Goal: Find specific page/section: Find specific page/section

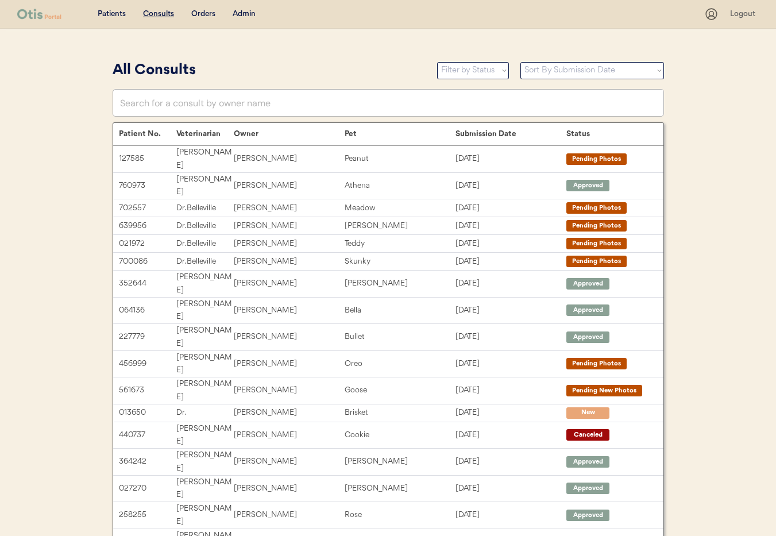
click at [246, 16] on div "Admin" at bounding box center [244, 14] width 23 height 11
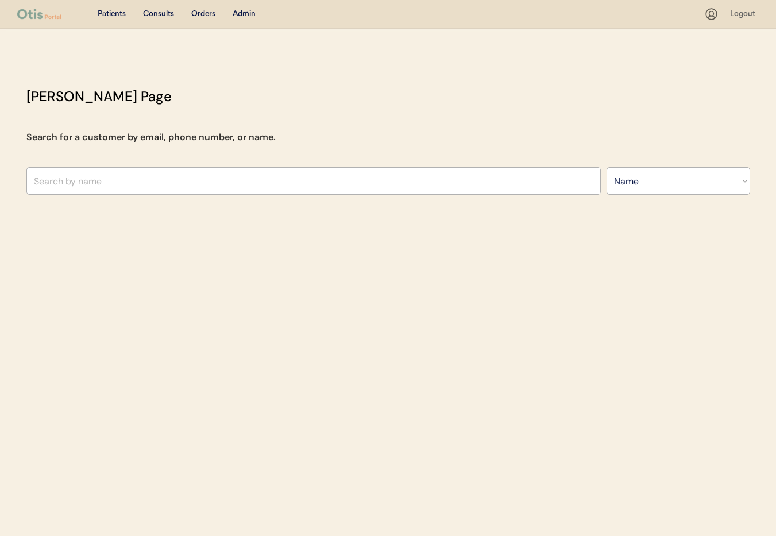
select select ""Name""
click at [137, 190] on input "text" at bounding box center [313, 181] width 574 height 28
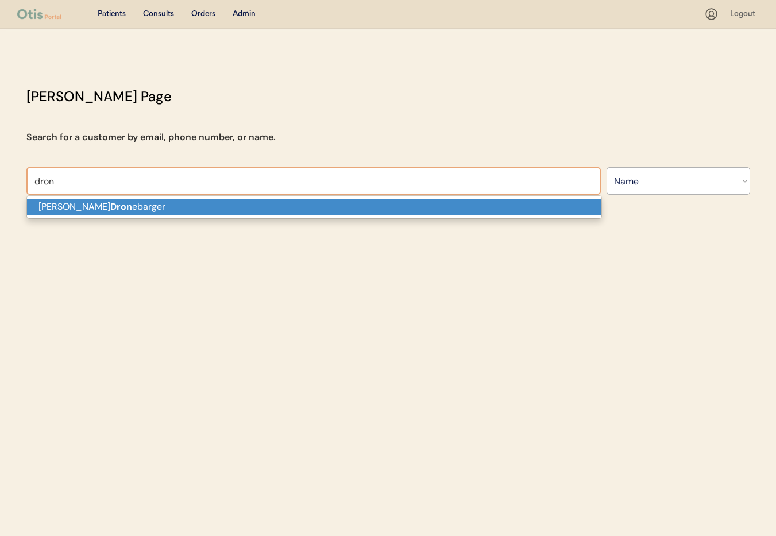
click at [158, 203] on p "Michael Dron ebarger" at bounding box center [314, 207] width 574 height 17
type input "Michael Dronebarger"
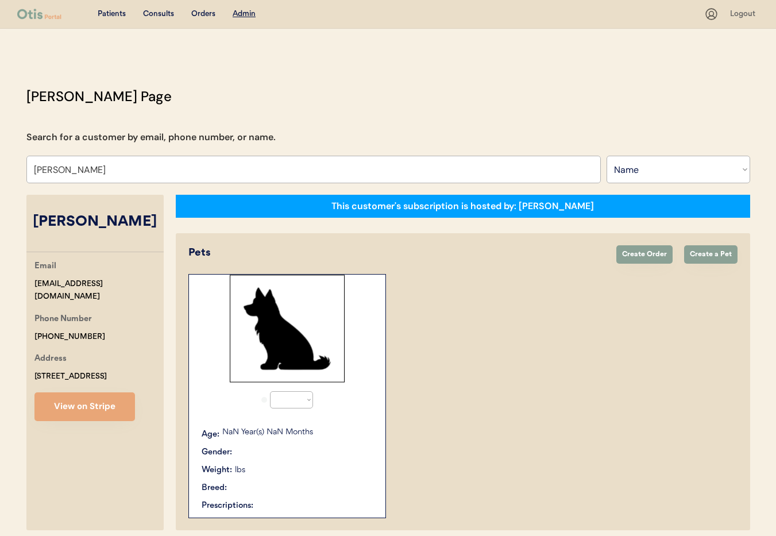
select select "true"
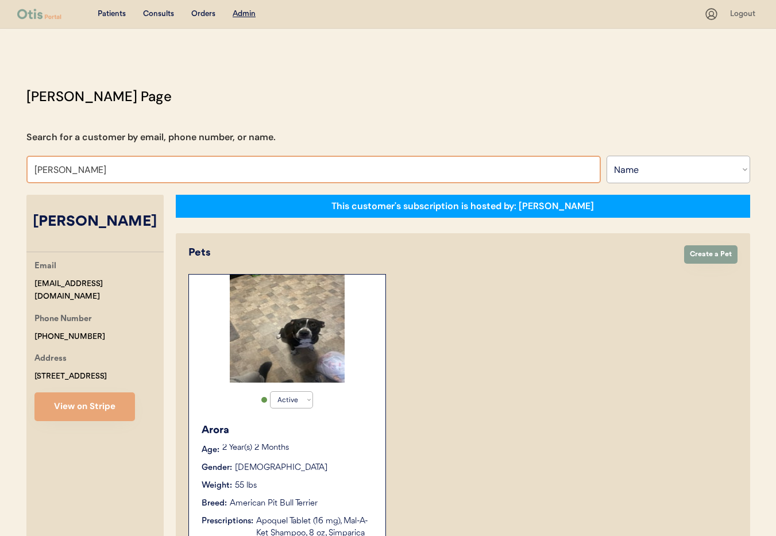
drag, startPoint x: 165, startPoint y: 174, endPoint x: 0, endPoint y: 154, distance: 166.1
click at [0, 154] on div "Patients Consults Orders Admin Logout Otis Admin Page Search for a customer by …" at bounding box center [388, 492] width 776 height 985
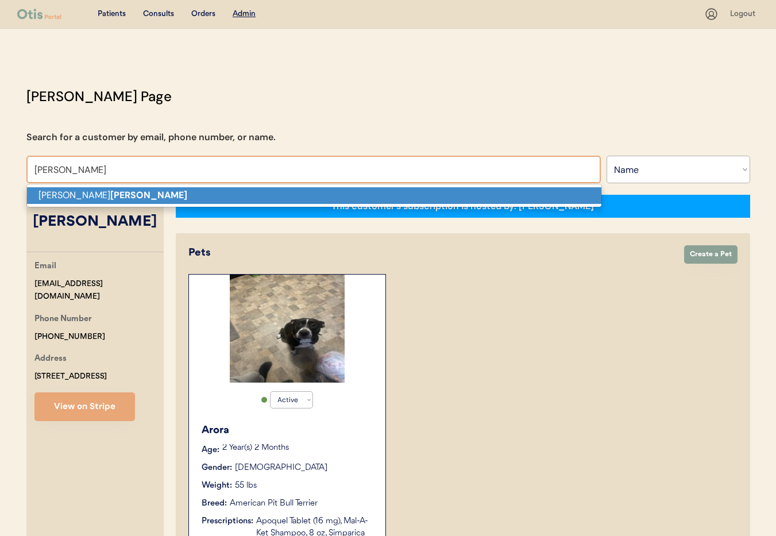
click at [110, 191] on strong "Mosley" at bounding box center [148, 195] width 77 height 12
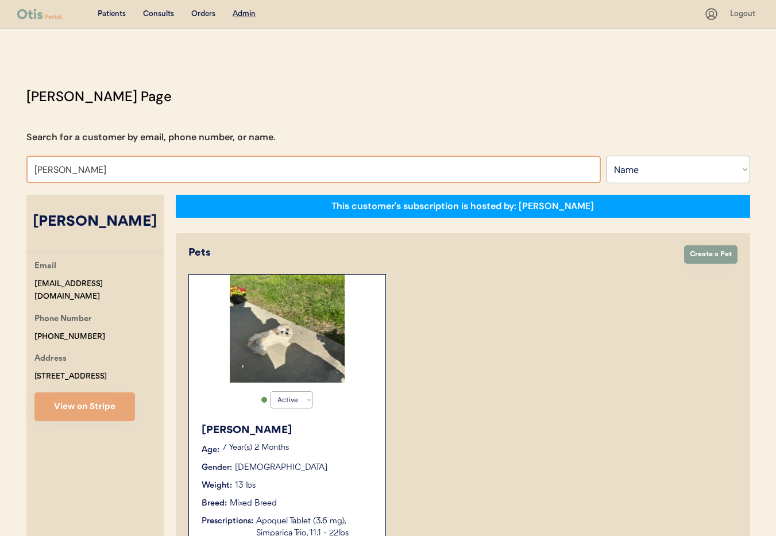
drag, startPoint x: 86, startPoint y: 169, endPoint x: 33, endPoint y: 168, distance: 53.4
click at [33, 168] on input "Lena Mosley" at bounding box center [313, 170] width 574 height 28
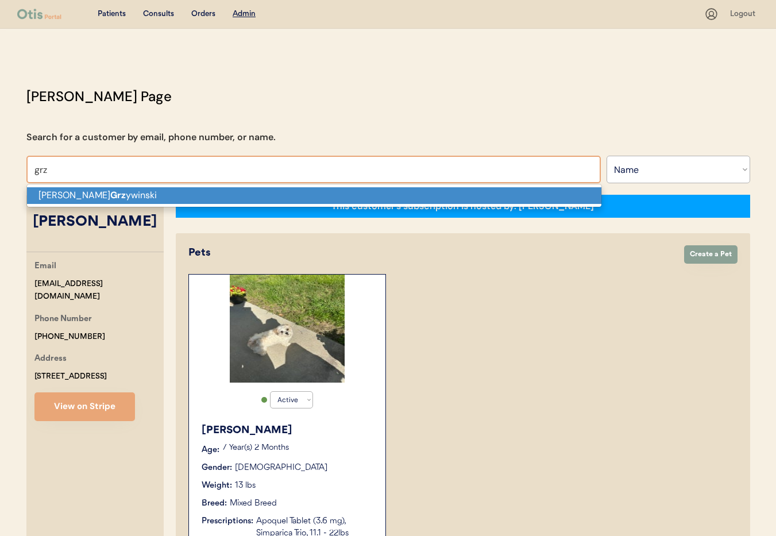
click at [110, 196] on strong "Grz" at bounding box center [118, 195] width 16 height 12
type input "[PERSON_NAME]"
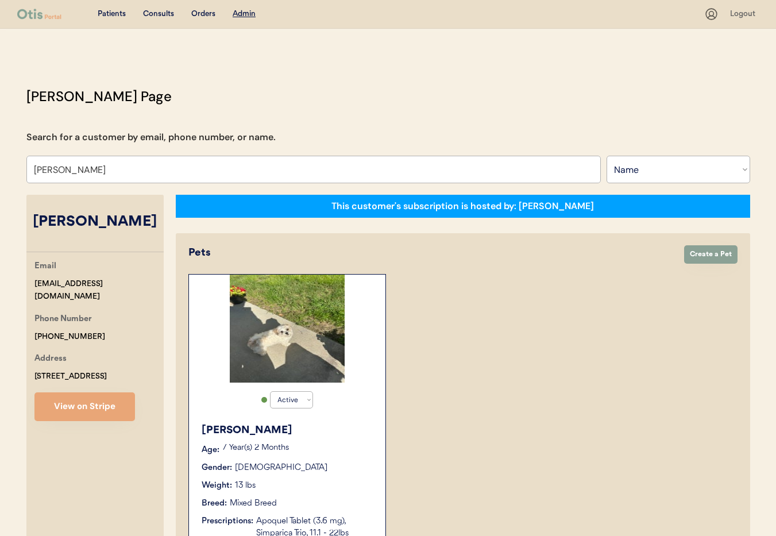
select select "true"
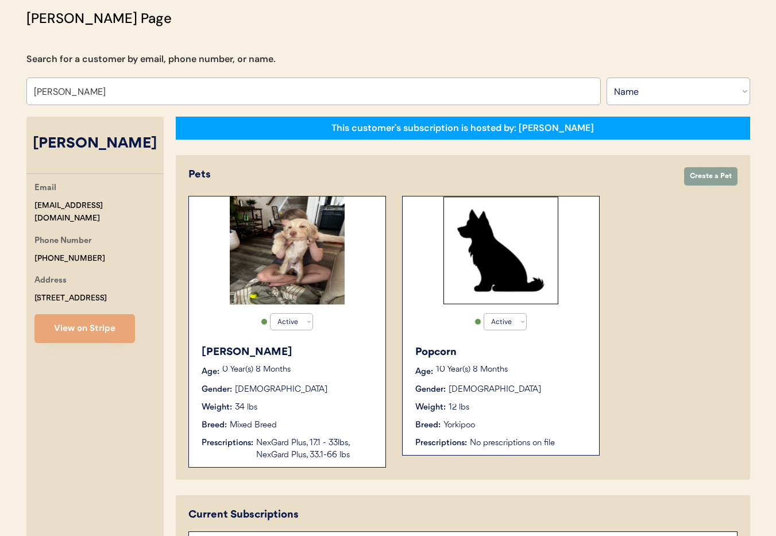
scroll to position [79, 0]
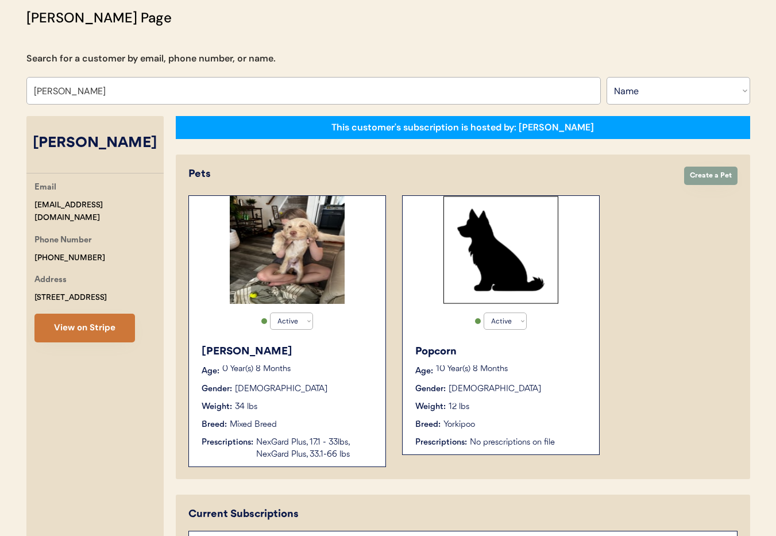
type input "[PERSON_NAME]"
click at [96, 333] on button "View on Stripe" at bounding box center [84, 328] width 101 height 29
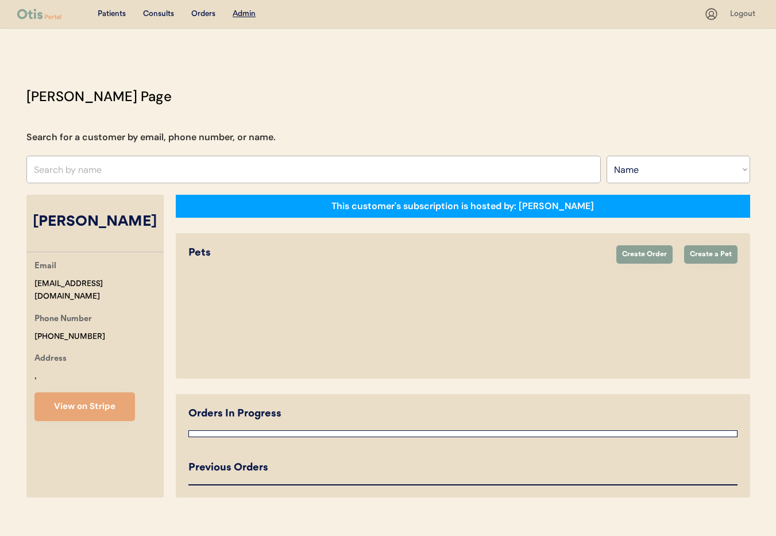
select select ""Name""
select select "true"
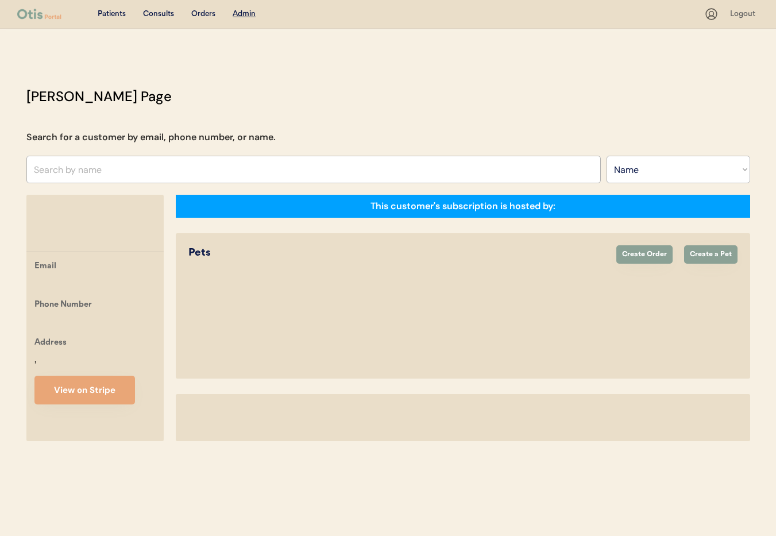
select select ""Name""
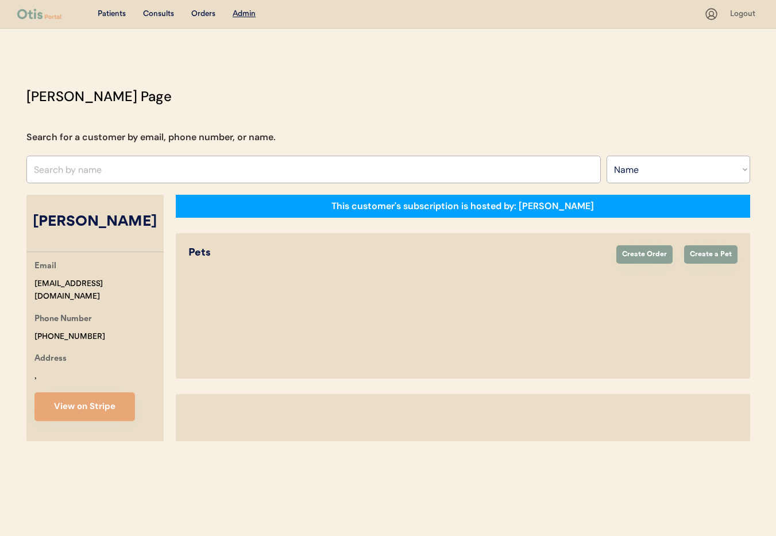
select select "true"
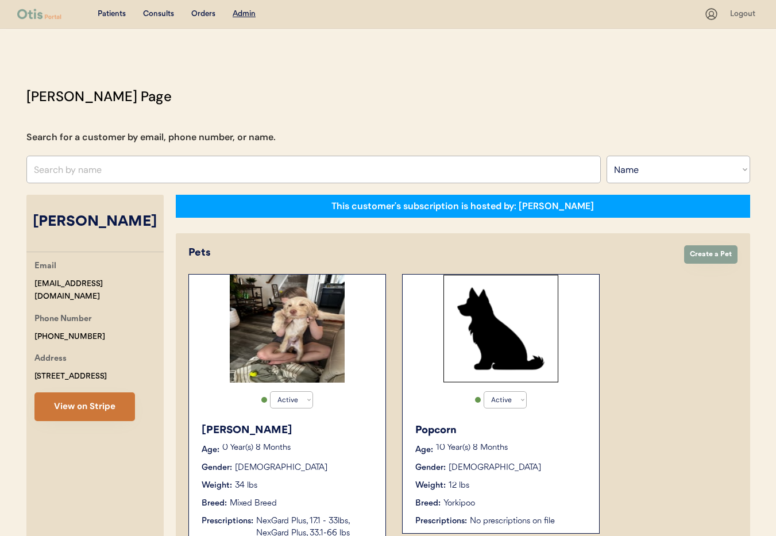
click at [108, 418] on button "View on Stripe" at bounding box center [84, 406] width 101 height 29
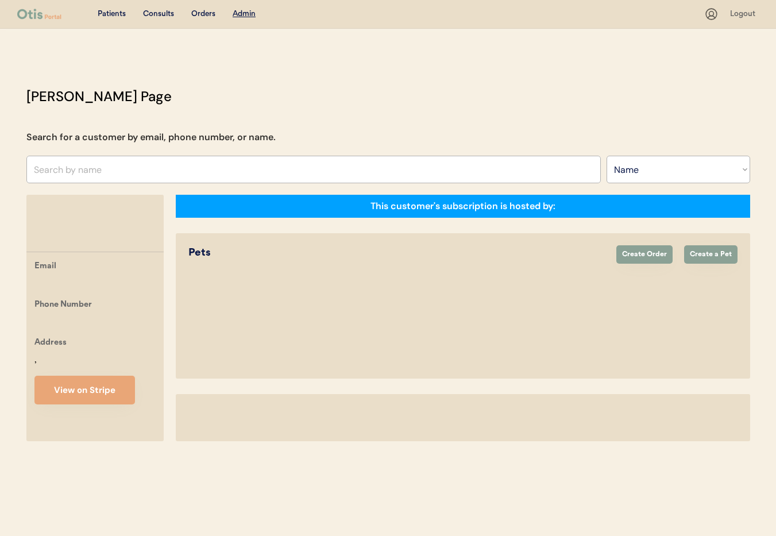
select select ""Name""
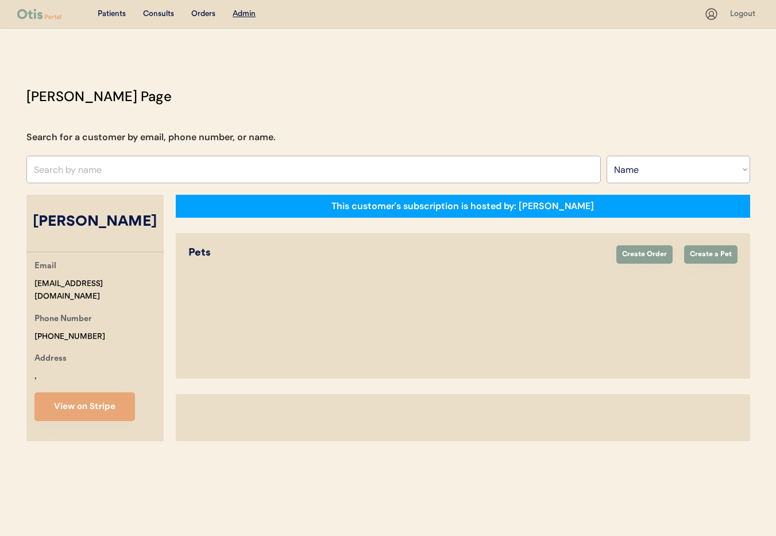
select select "true"
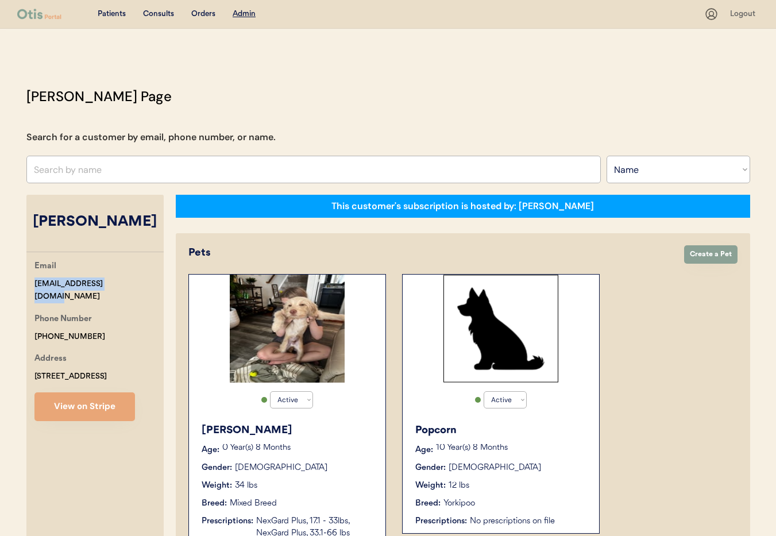
drag, startPoint x: 114, startPoint y: 284, endPoint x: 11, endPoint y: 283, distance: 103.4
copy div "amy02041982@gmail.com"
click at [635, 169] on select "Search By Name Email Phone Number" at bounding box center [679, 170] width 144 height 28
select select ""Email""
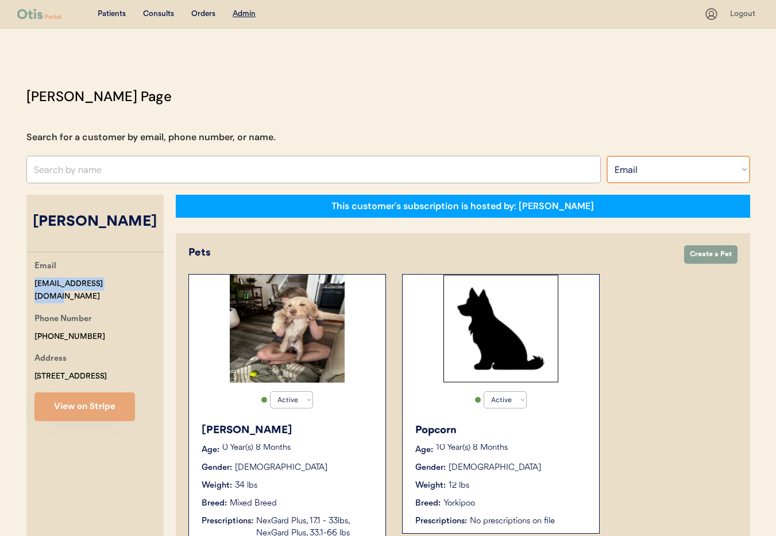
click at [607, 156] on select "Search By Name Email Phone Number" at bounding box center [679, 170] width 144 height 28
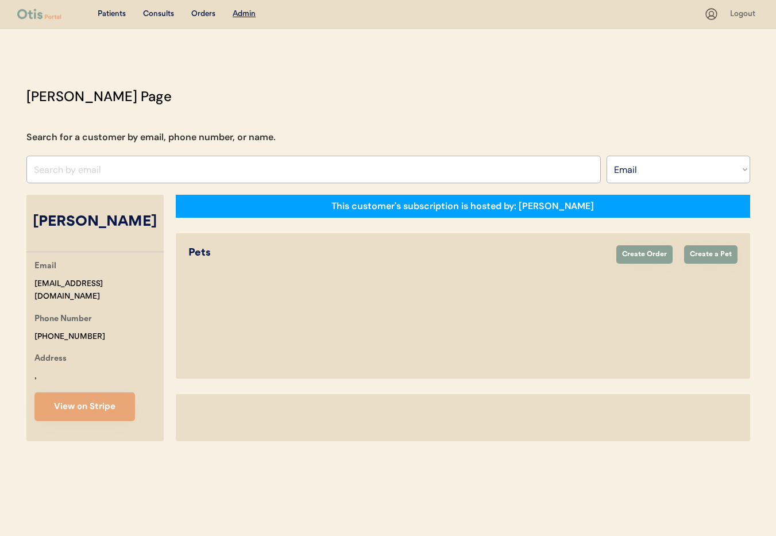
select select ""Email""
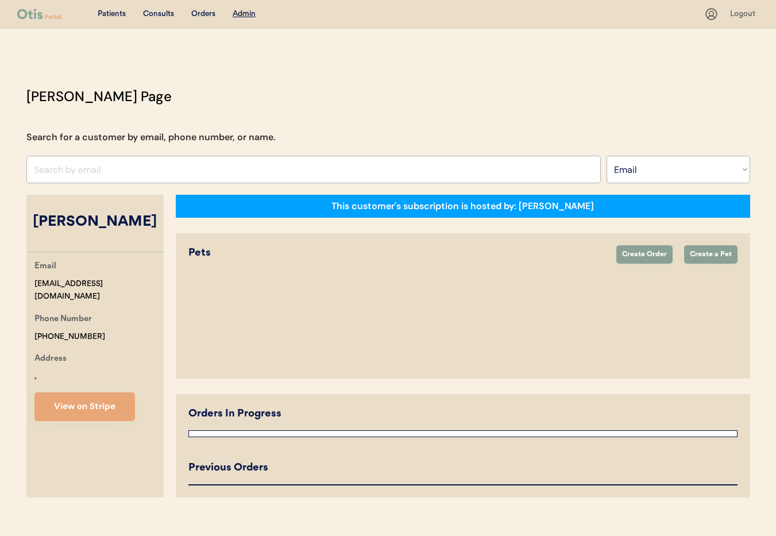
select select "true"
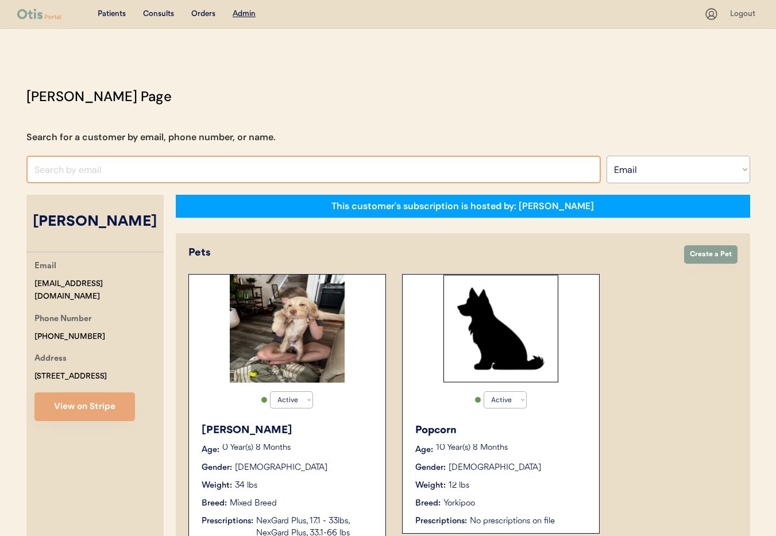
click at [51, 169] on input "input" at bounding box center [313, 170] width 574 height 28
paste input "[EMAIL_ADDRESS][DOMAIN_NAME]"
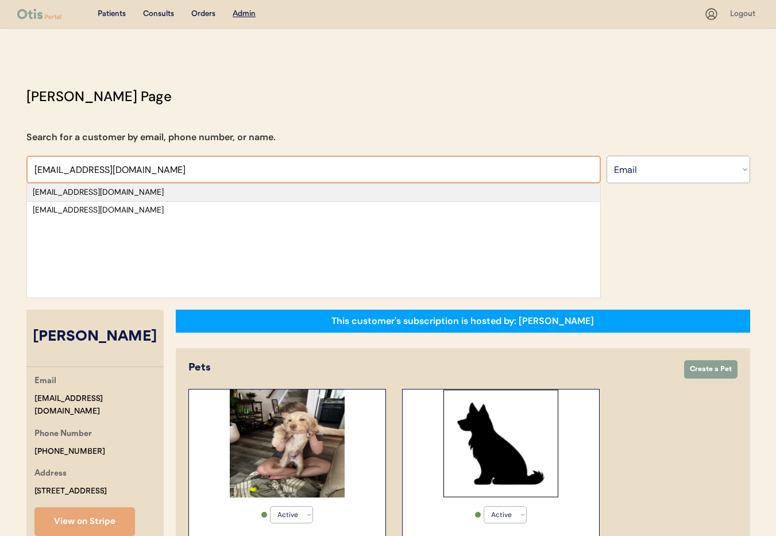
type input "[EMAIL_ADDRESS][DOMAIN_NAME]"
click at [152, 195] on div "[EMAIL_ADDRESS][DOMAIN_NAME]" at bounding box center [314, 192] width 562 height 11
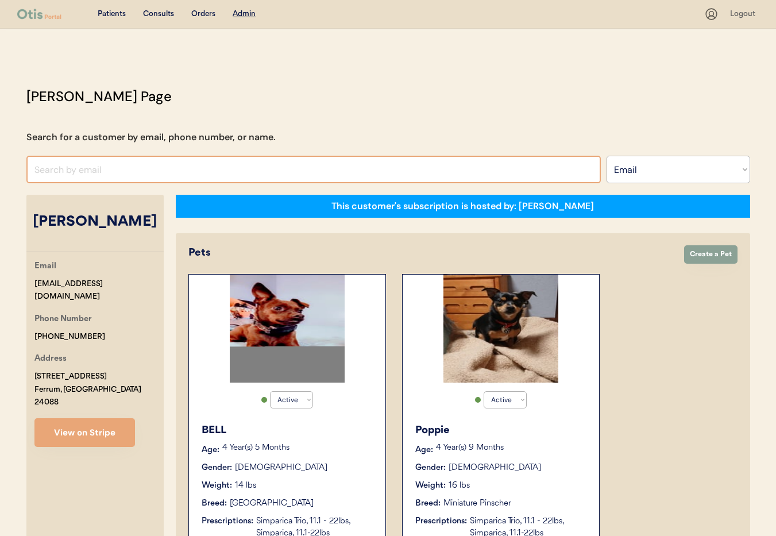
click at [83, 163] on input "input" at bounding box center [313, 170] width 574 height 28
type input "[PERSON_NAME] Pa"
click at [655, 178] on select "Search By Name Email Phone Number" at bounding box center [679, 170] width 144 height 28
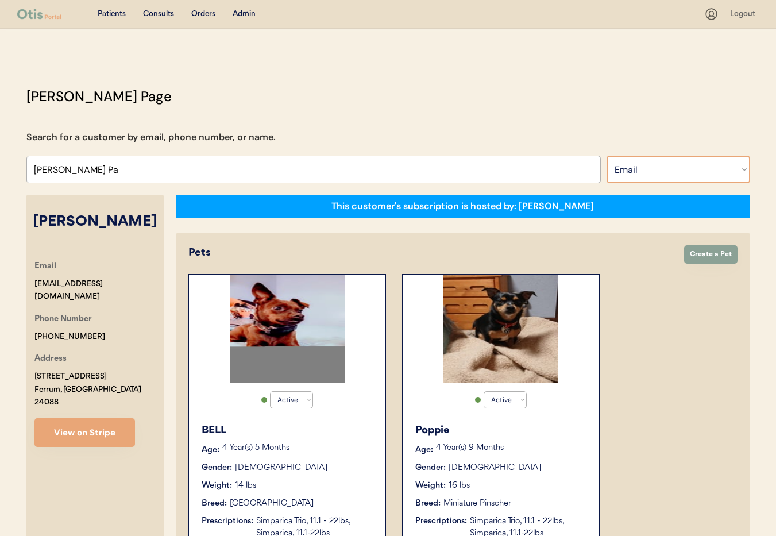
select select ""Name""
click at [607, 156] on select "Search By Name Email Phone Number" at bounding box center [679, 170] width 144 height 28
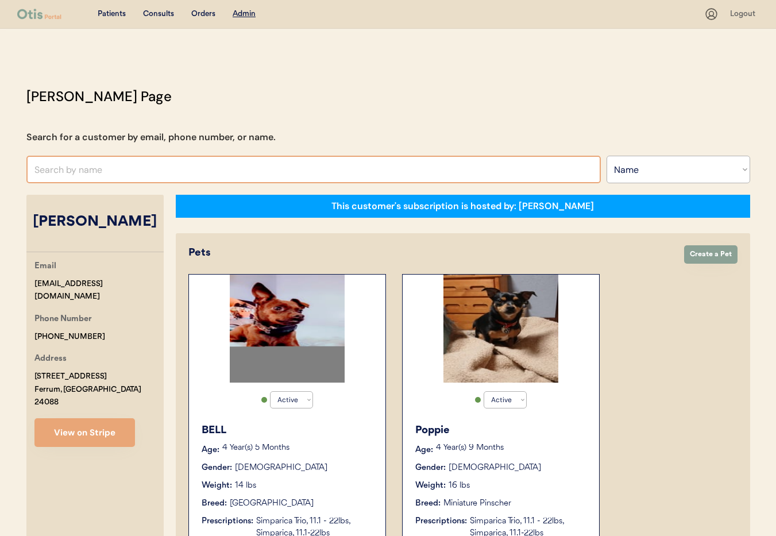
click at [99, 168] on input "text" at bounding box center [313, 170] width 574 height 28
type input "P"
type input "[PERSON_NAME]"
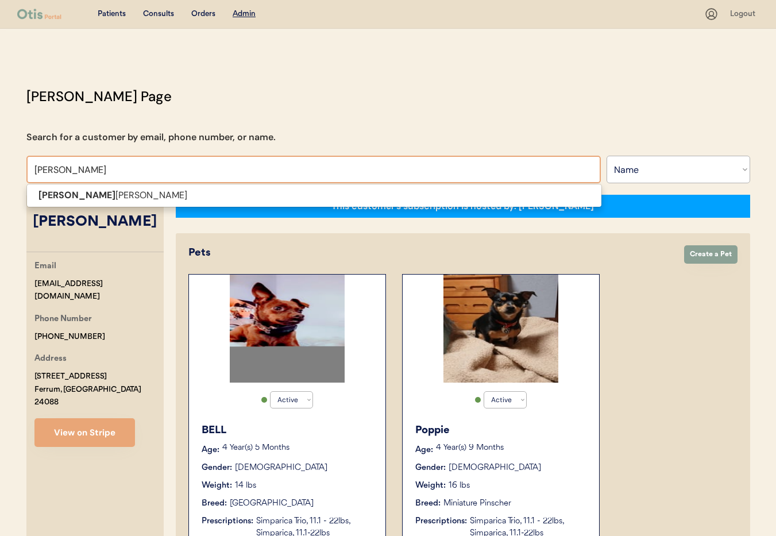
type input "[PERSON_NAME]"
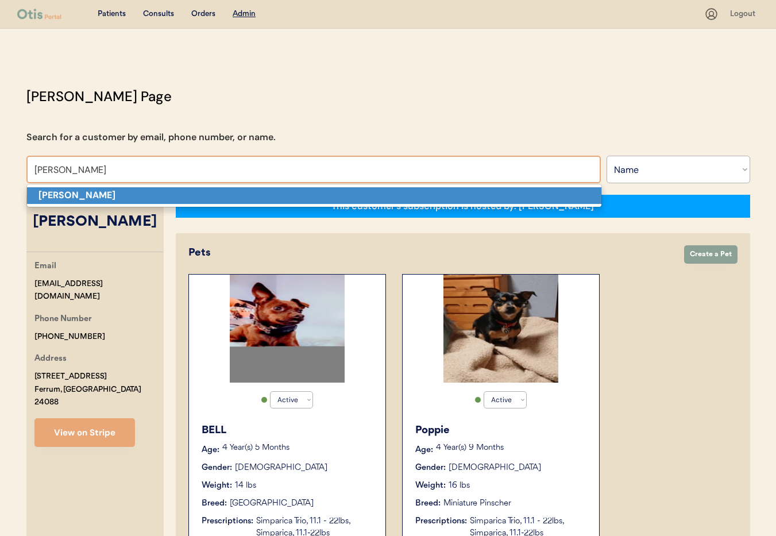
click at [98, 190] on p "[PERSON_NAME]" at bounding box center [314, 195] width 574 height 17
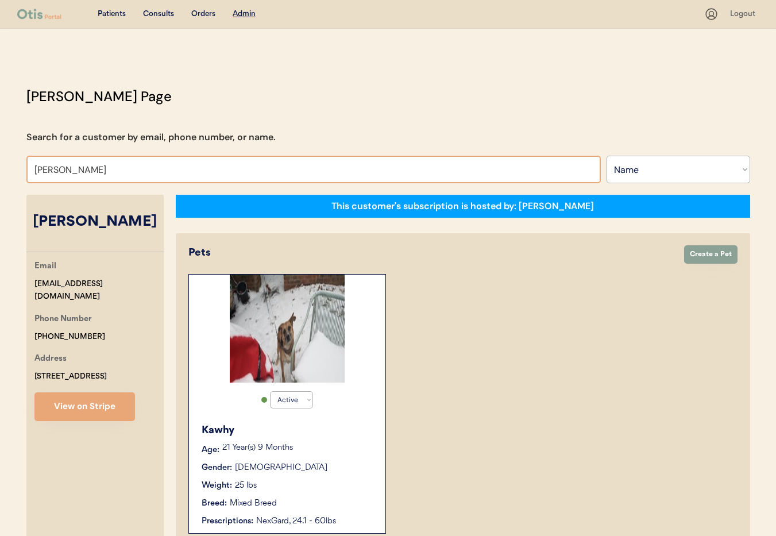
drag, startPoint x: 56, startPoint y: 170, endPoint x: 17, endPoint y: 168, distance: 39.1
click at [17, 168] on div "[PERSON_NAME] Page Search for a customer by email, phone number, or name. [PERS…" at bounding box center [388, 508] width 747 height 845
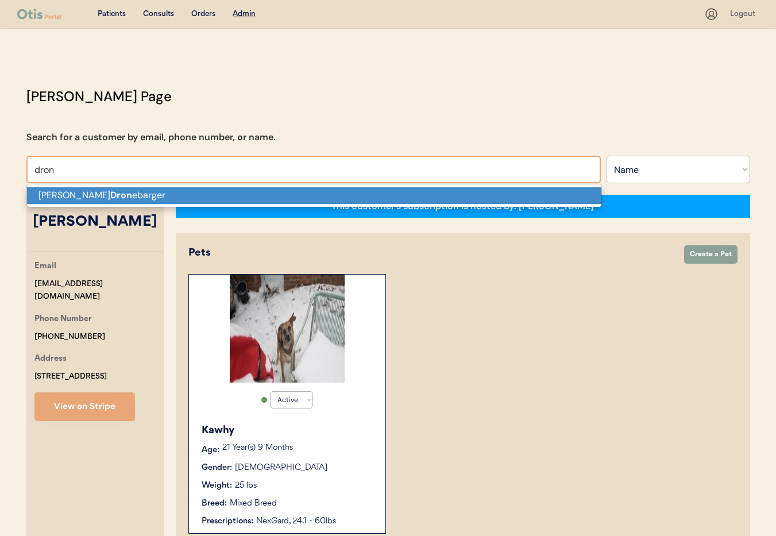
click at [67, 195] on p "[PERSON_NAME] ebarger" at bounding box center [314, 195] width 574 height 17
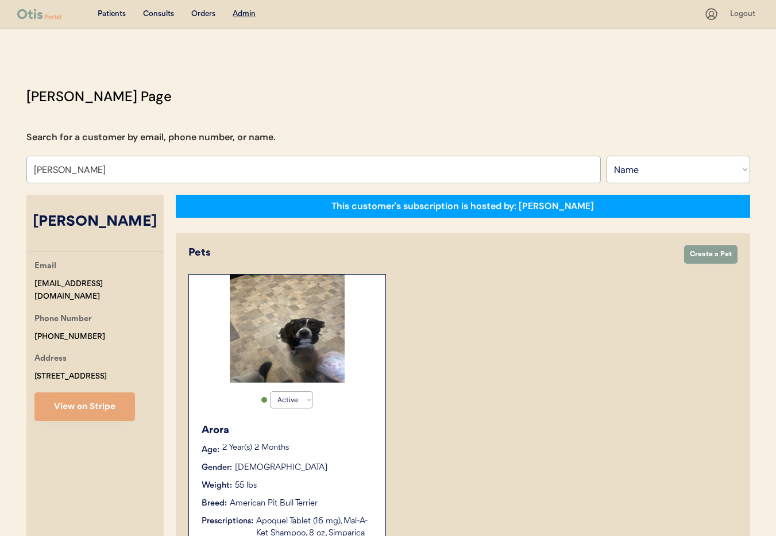
type input "[PERSON_NAME]"
